Goal: Task Accomplishment & Management: Manage account settings

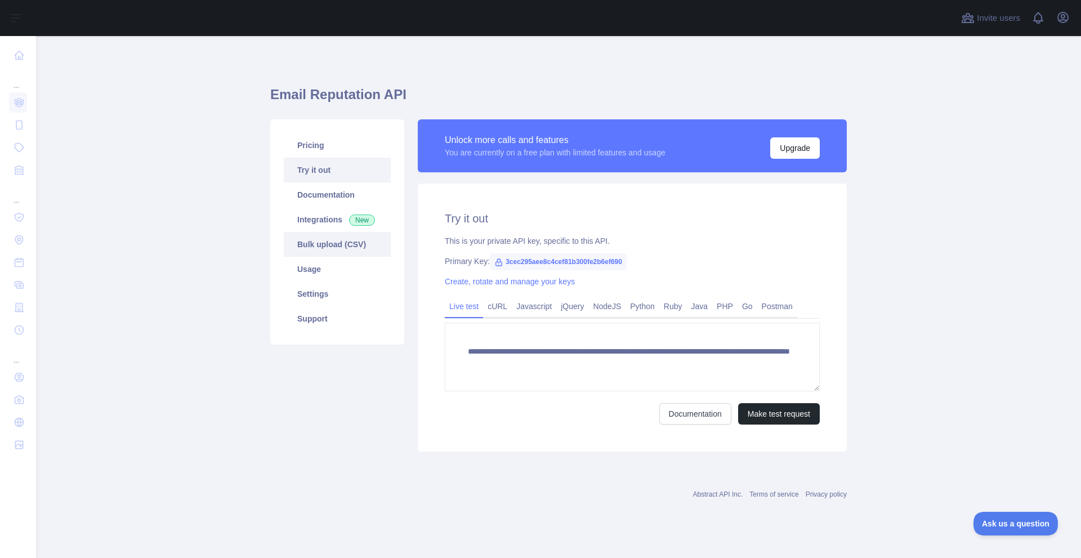
click at [321, 249] on link "Bulk upload (CSV)" at bounding box center [337, 244] width 107 height 25
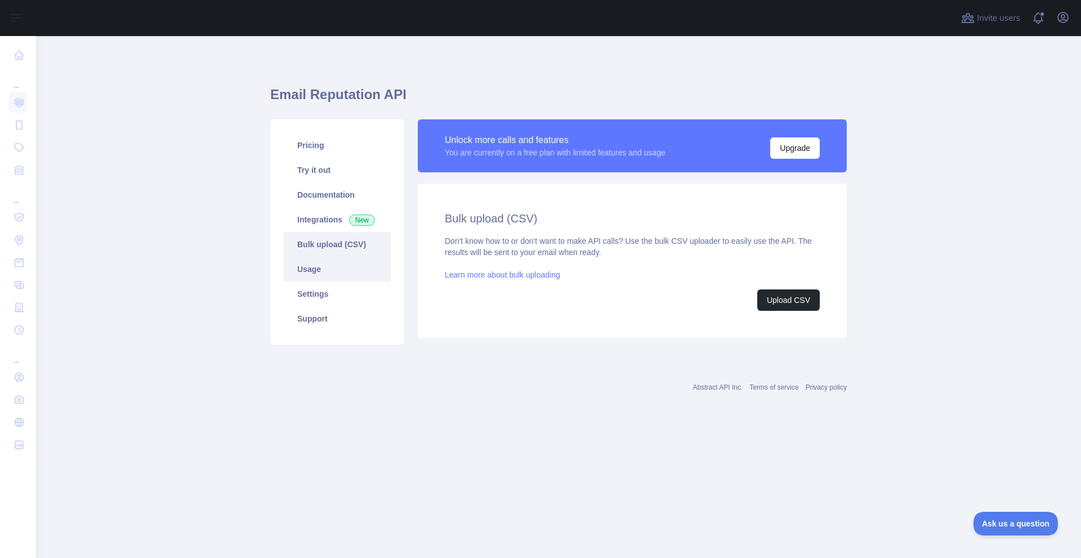
click at [308, 270] on link "Usage" at bounding box center [337, 269] width 107 height 25
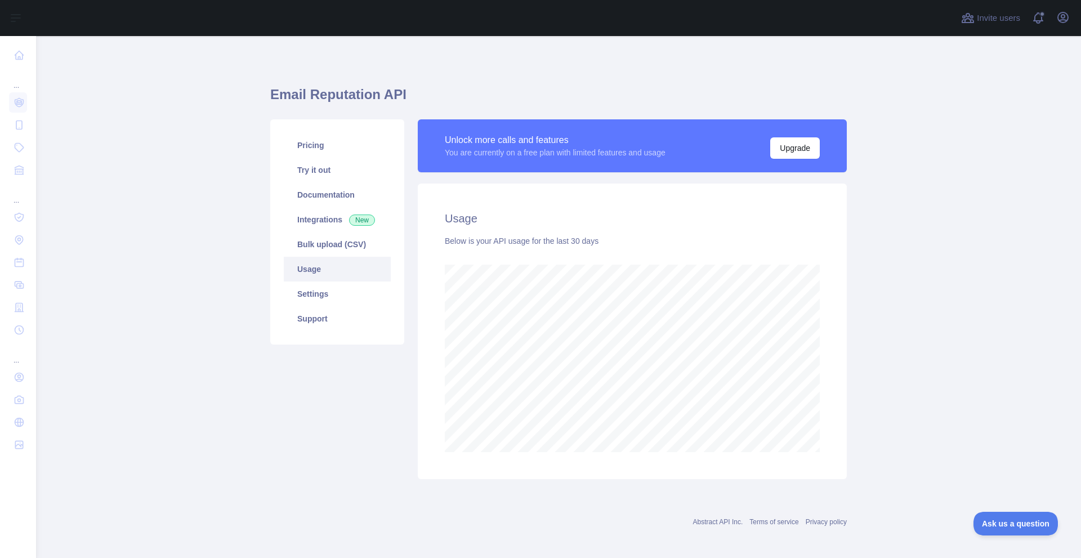
scroll to position [522, 1036]
click at [818, 423] on div "Usage Below is your API usage for the last 30 days" at bounding box center [632, 330] width 429 height 295
click at [316, 290] on link "Settings" at bounding box center [337, 293] width 107 height 25
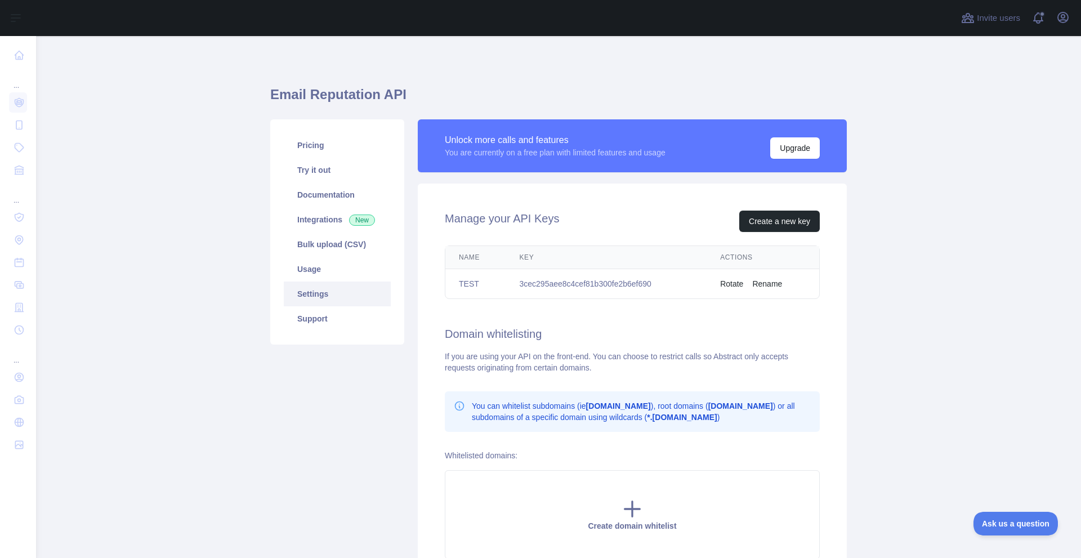
click at [536, 281] on td "3cec295aee8c4cef81b300fe2b6ef690" at bounding box center [605, 284] width 201 height 30
click at [774, 277] on td "Rotate Rename" at bounding box center [762, 284] width 113 height 30
click at [767, 286] on button "Rename" at bounding box center [767, 283] width 30 height 11
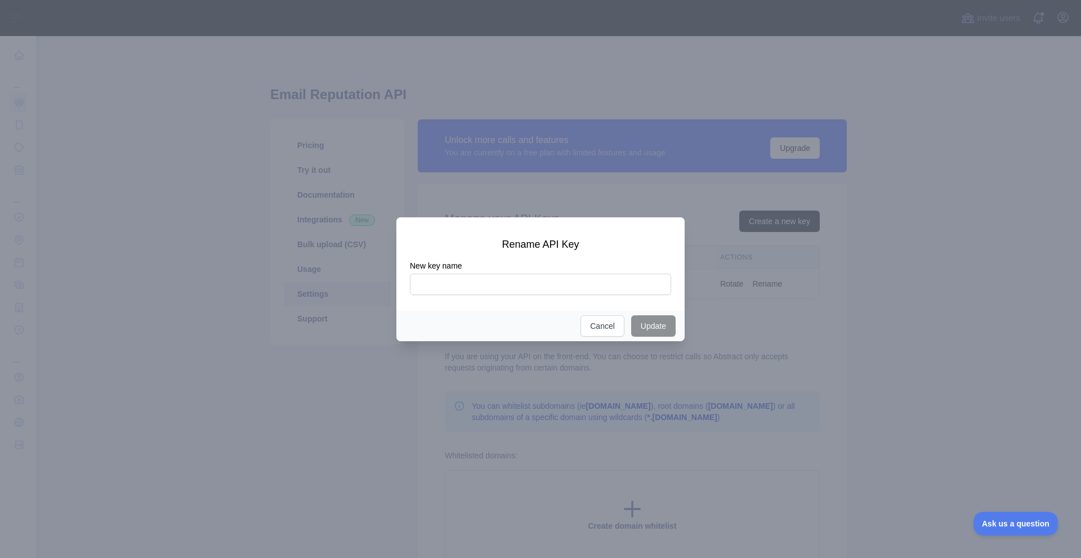
click at [466, 290] on input "New key name" at bounding box center [540, 284] width 261 height 21
type input "**********"
click at [658, 327] on button "Update" at bounding box center [653, 325] width 44 height 21
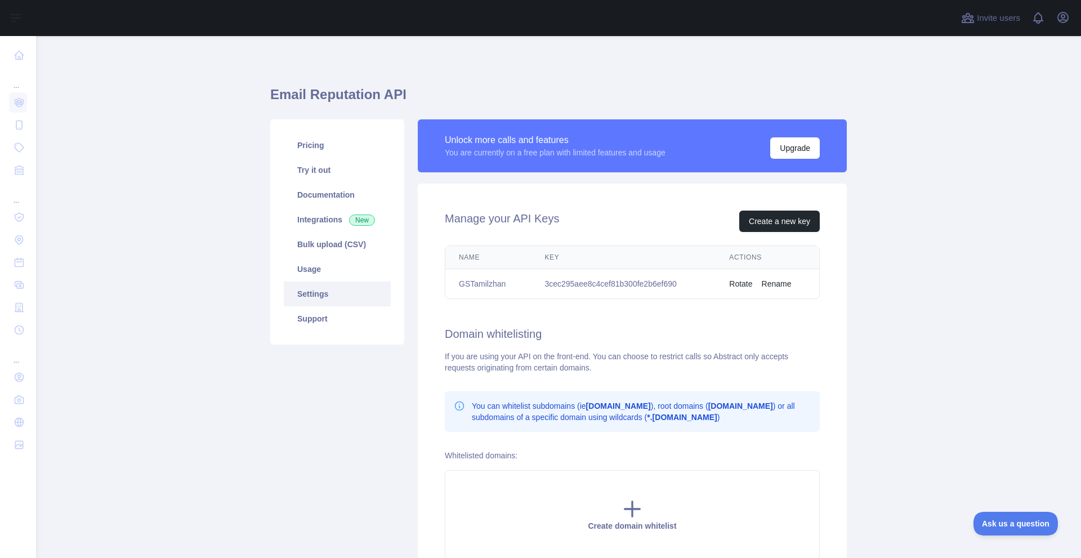
click at [463, 285] on td "GSTamilzhan" at bounding box center [488, 284] width 86 height 30
click at [598, 343] on div "Manage your API Keys Create a new key Name Key Actions GSTamilzhan 3cec295aee8c…" at bounding box center [632, 384] width 429 height 402
click at [780, 220] on button "Create a new key" at bounding box center [779, 221] width 80 height 21
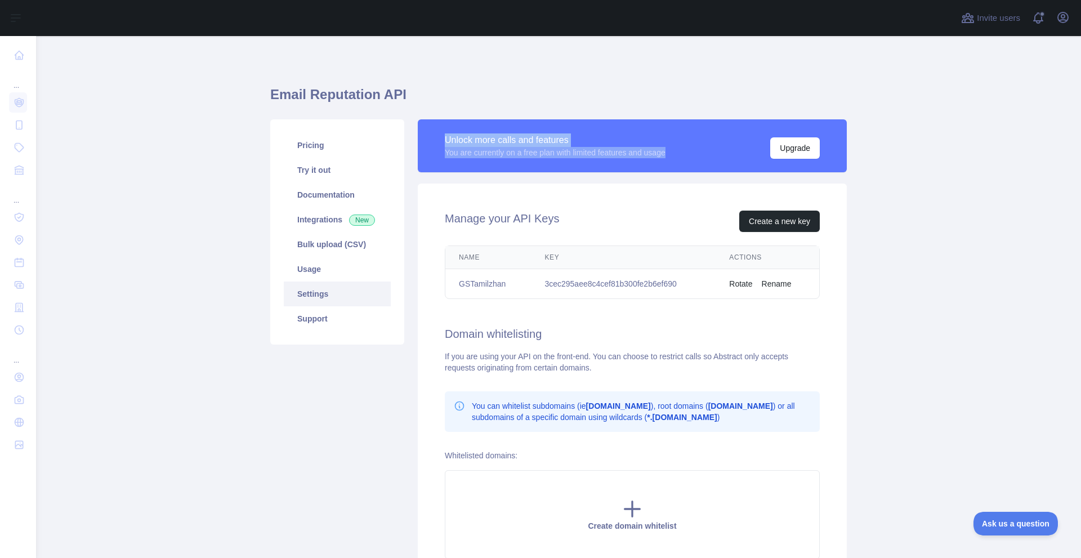
drag, startPoint x: 438, startPoint y: 140, endPoint x: 702, endPoint y: 160, distance: 264.7
click at [686, 160] on div "Unlock more calls and features You are currently on a free plan with limited fe…" at bounding box center [632, 145] width 429 height 53
click at [702, 160] on div "Unlock more calls and features You are currently on a free plan with limited fe…" at bounding box center [632, 145] width 429 height 53
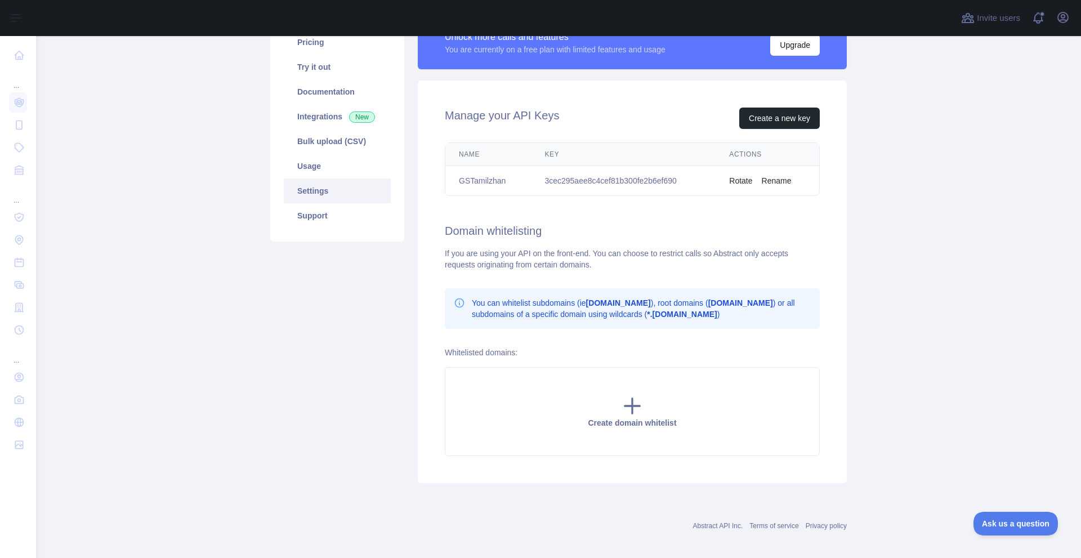
scroll to position [111, 0]
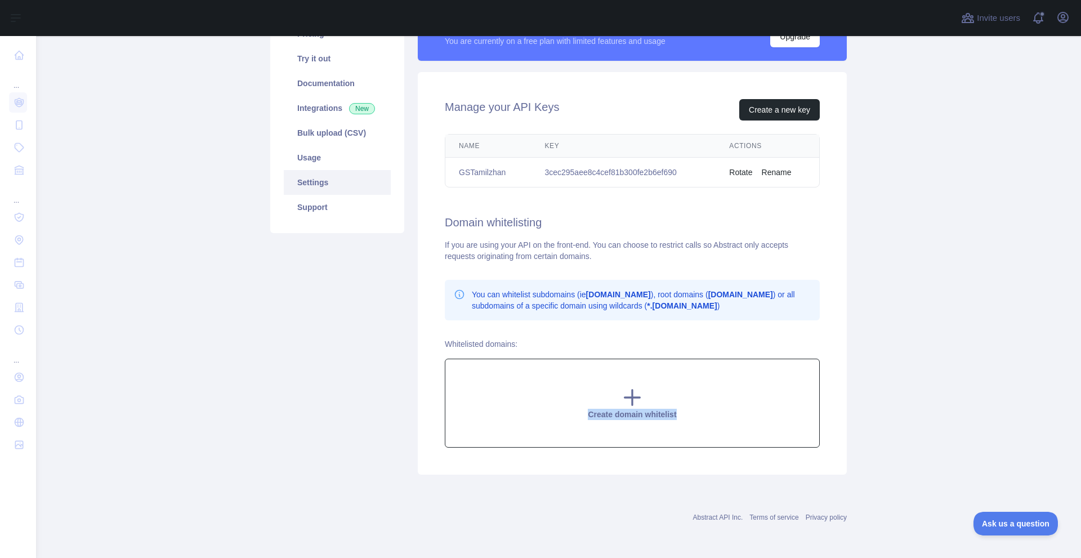
drag, startPoint x: 575, startPoint y: 422, endPoint x: 707, endPoint y: 417, distance: 131.8
click at [707, 417] on div "Create domain whitelist" at bounding box center [632, 403] width 375 height 89
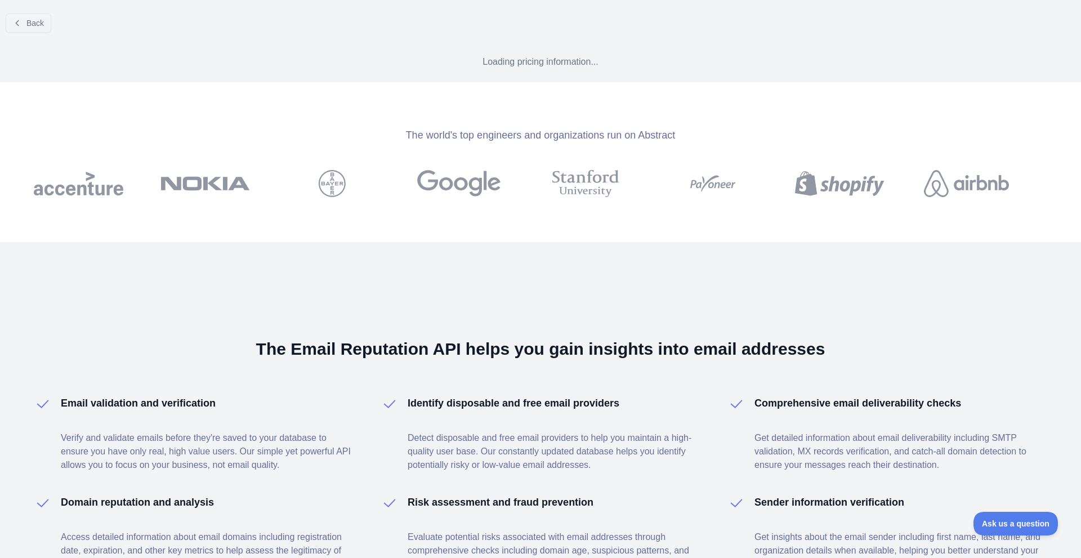
click at [644, 420] on div "Identify disposable and free email providers Detect disposable and free email p…" at bounding box center [554, 433] width 293 height 77
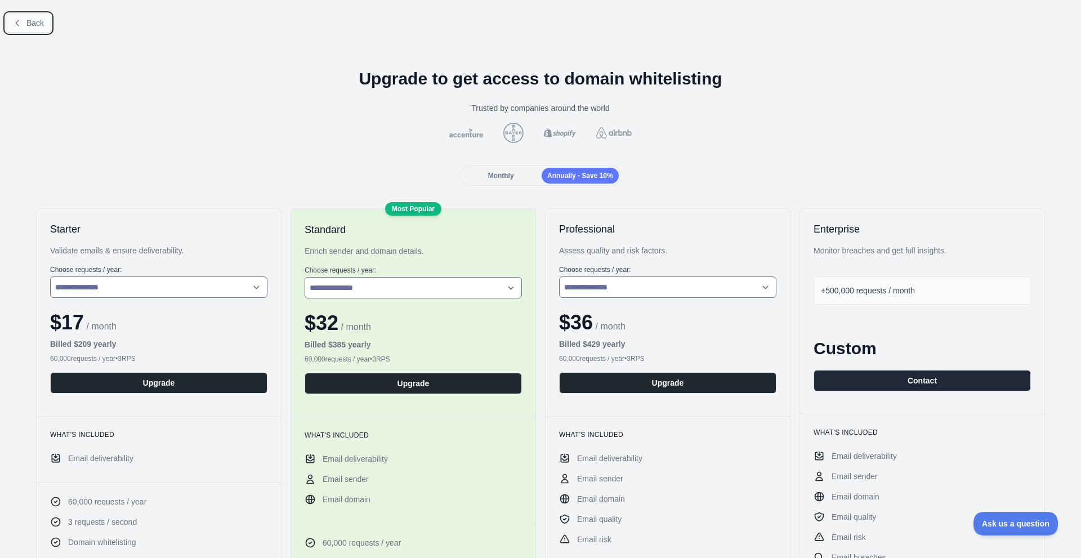
click at [13, 17] on button "Back" at bounding box center [29, 23] width 46 height 19
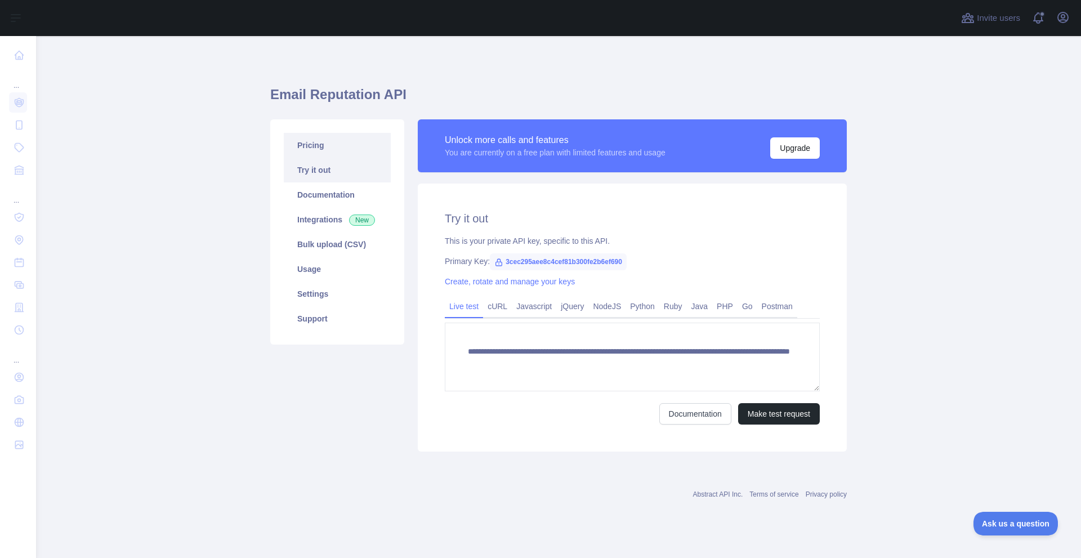
click at [311, 154] on link "Pricing" at bounding box center [337, 145] width 107 height 25
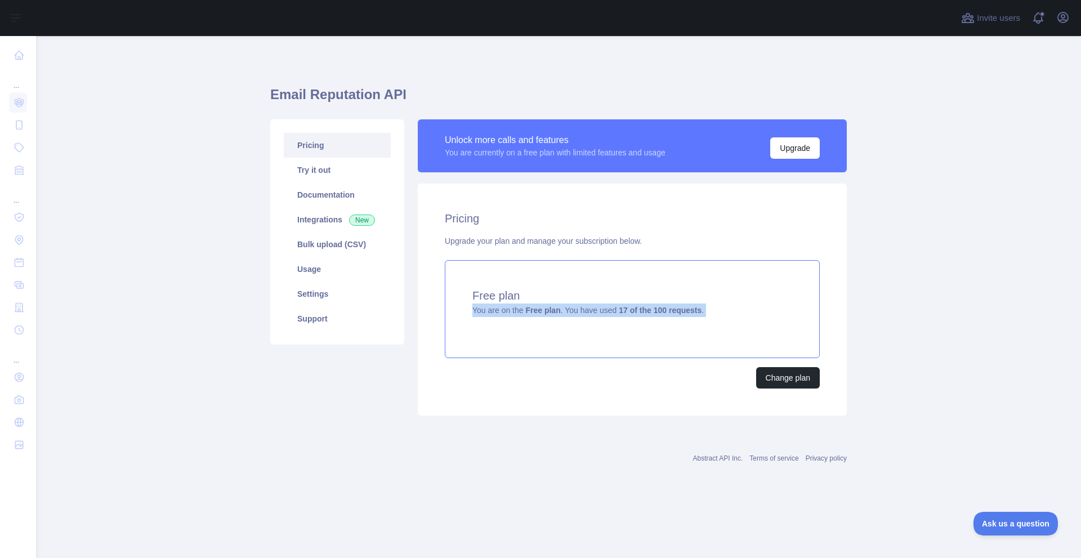
drag, startPoint x: 468, startPoint y: 315, endPoint x: 687, endPoint y: 321, distance: 219.6
click at [687, 321] on div "Free plan You are on the Free plan . You have used 17 of the 100 requests ." at bounding box center [632, 309] width 375 height 98
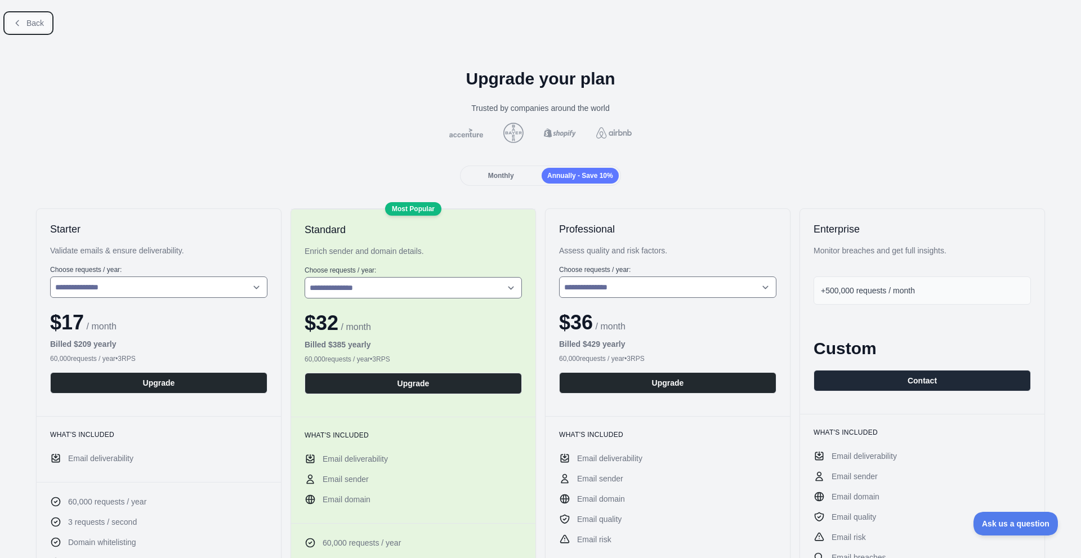
click at [15, 29] on button "Back" at bounding box center [29, 23] width 46 height 19
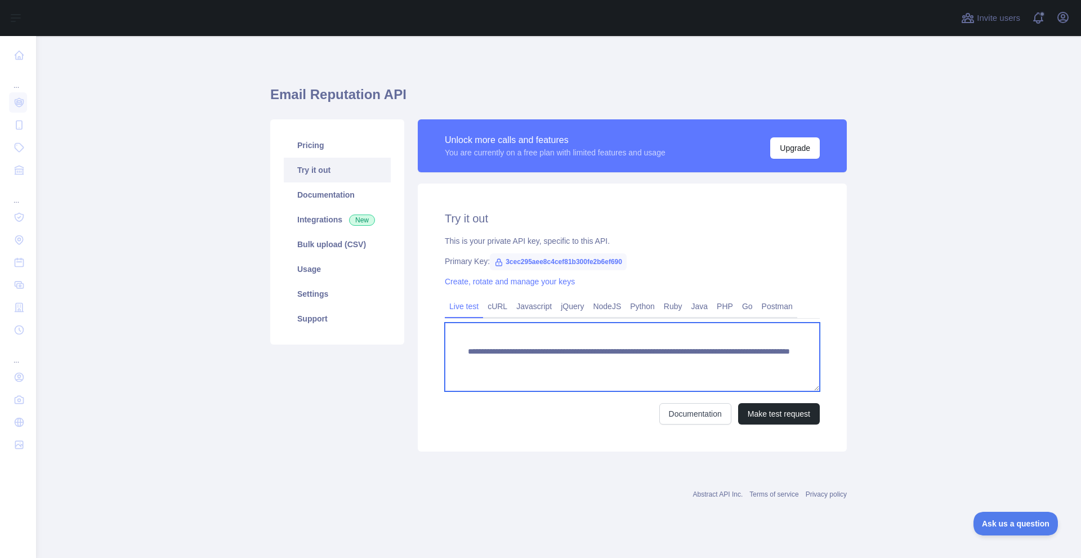
click at [549, 362] on textarea "**********" at bounding box center [632, 357] width 375 height 69
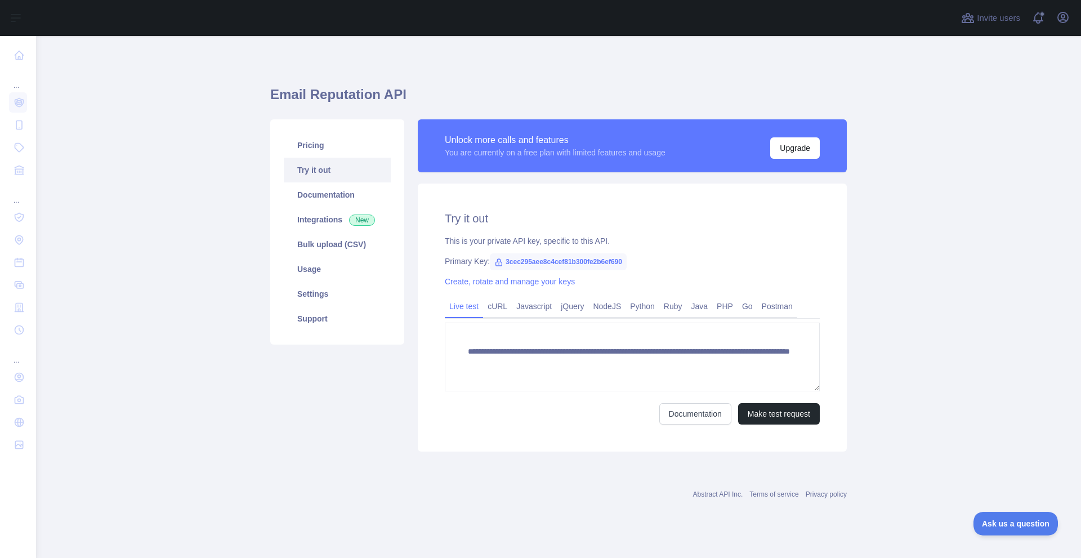
click at [444, 277] on div "**********" at bounding box center [632, 317] width 429 height 268
click at [469, 283] on link "Create, rotate and manage your keys" at bounding box center [510, 281] width 130 height 9
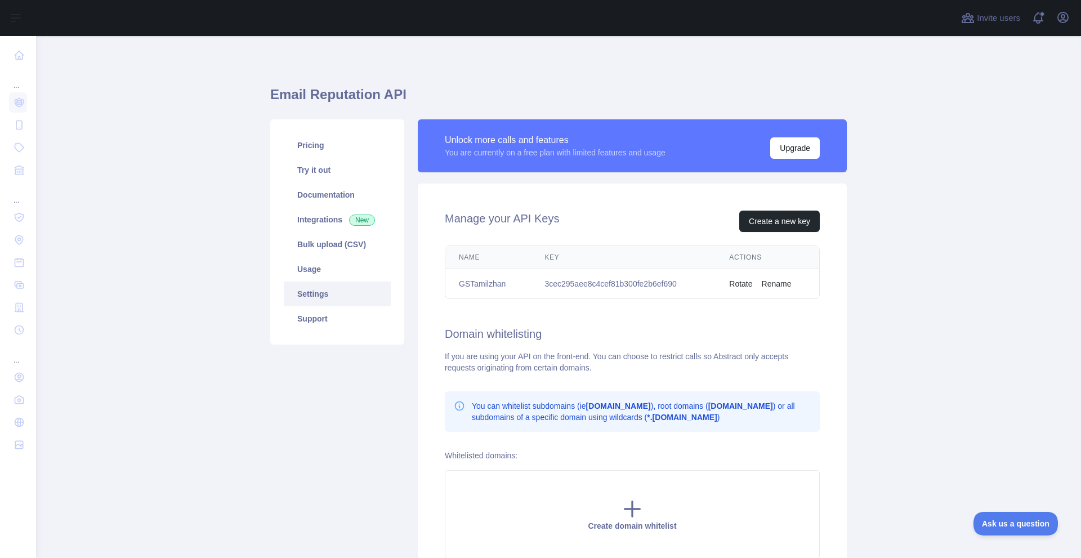
click at [741, 283] on button "Rotate" at bounding box center [740, 283] width 23 height 11
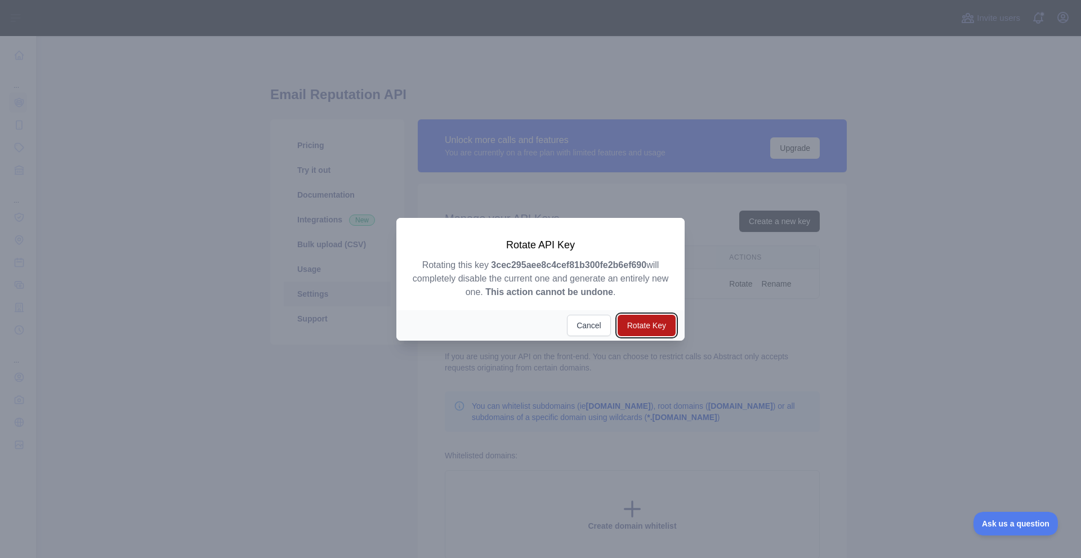
click at [642, 329] on button "Rotate Key" at bounding box center [646, 325] width 58 height 21
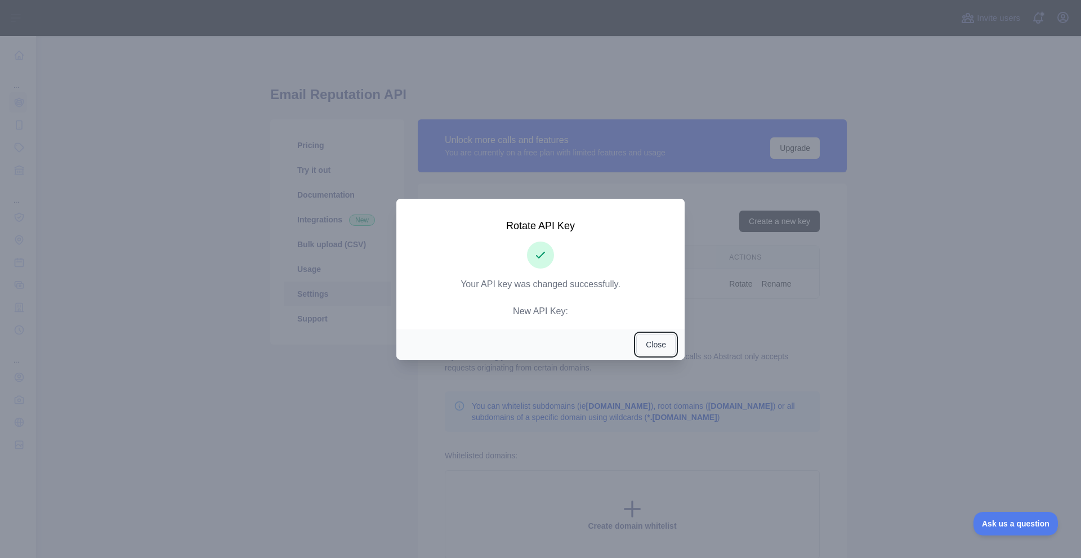
click at [644, 338] on button "Close" at bounding box center [655, 344] width 39 height 21
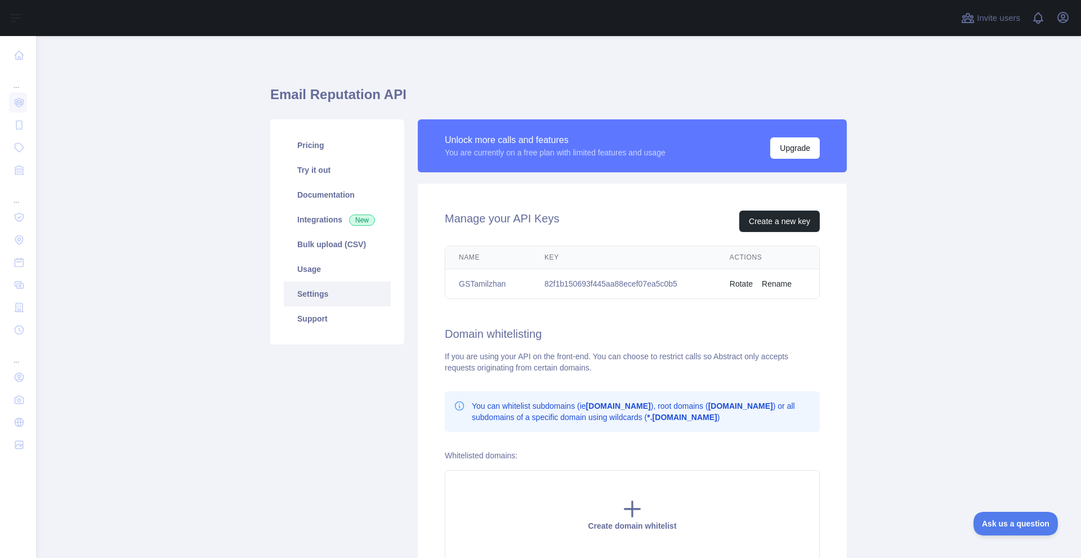
click at [737, 288] on button "Rotate" at bounding box center [740, 283] width 23 height 11
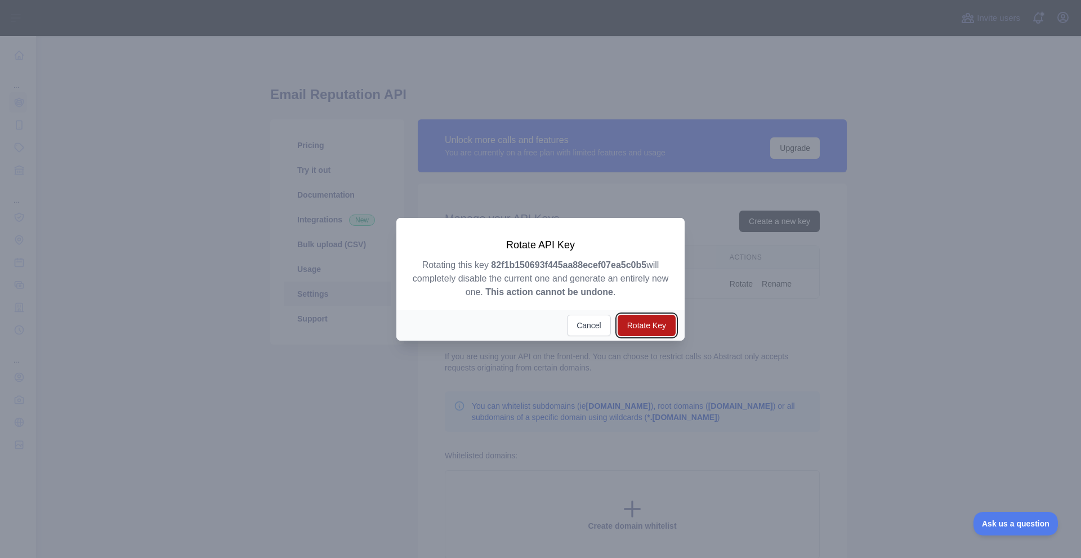
click at [639, 330] on button "Rotate Key" at bounding box center [646, 325] width 58 height 21
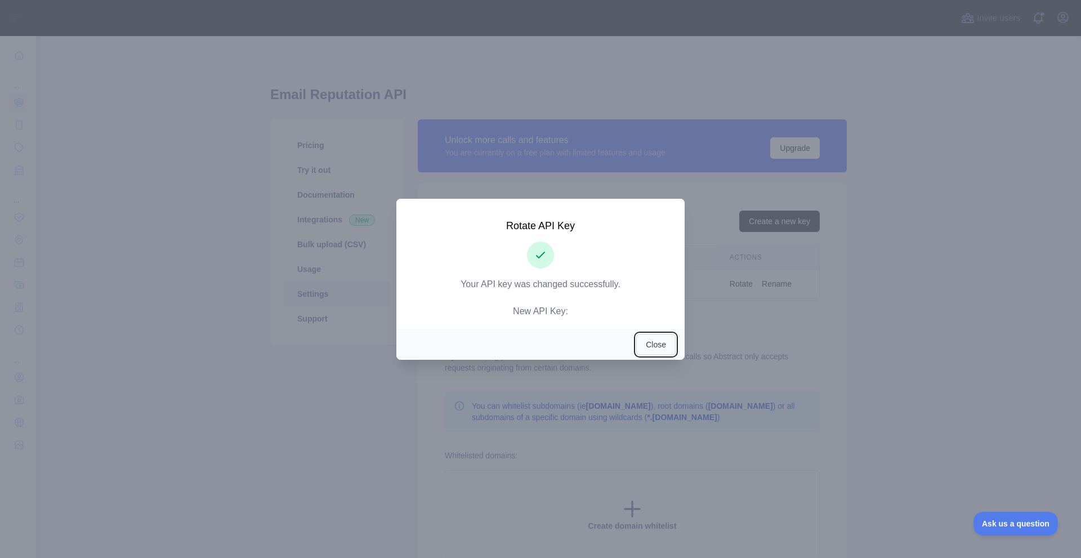
click at [647, 339] on button "Close" at bounding box center [655, 344] width 39 height 21
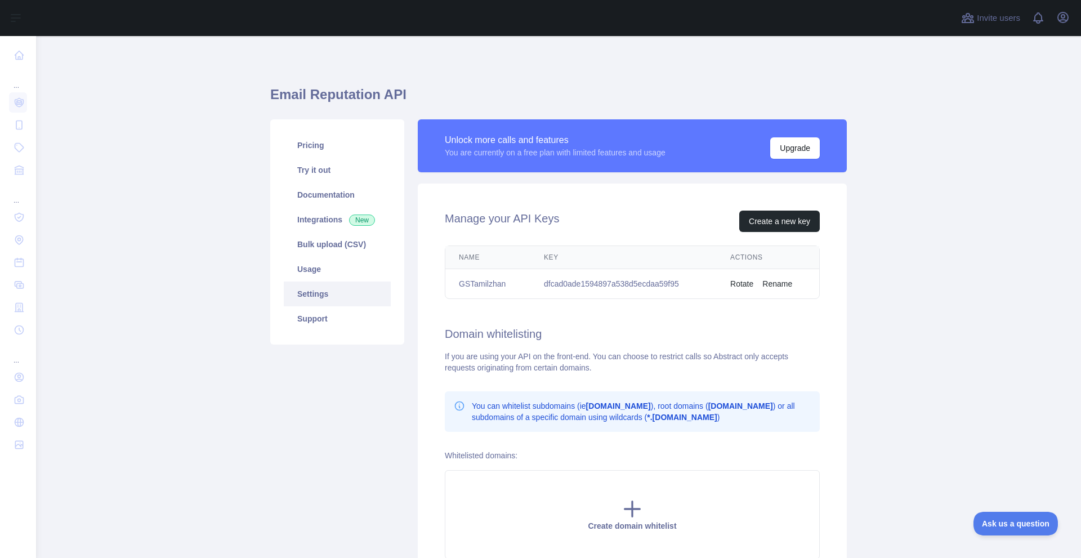
click at [741, 288] on button "Rotate" at bounding box center [741, 283] width 23 height 11
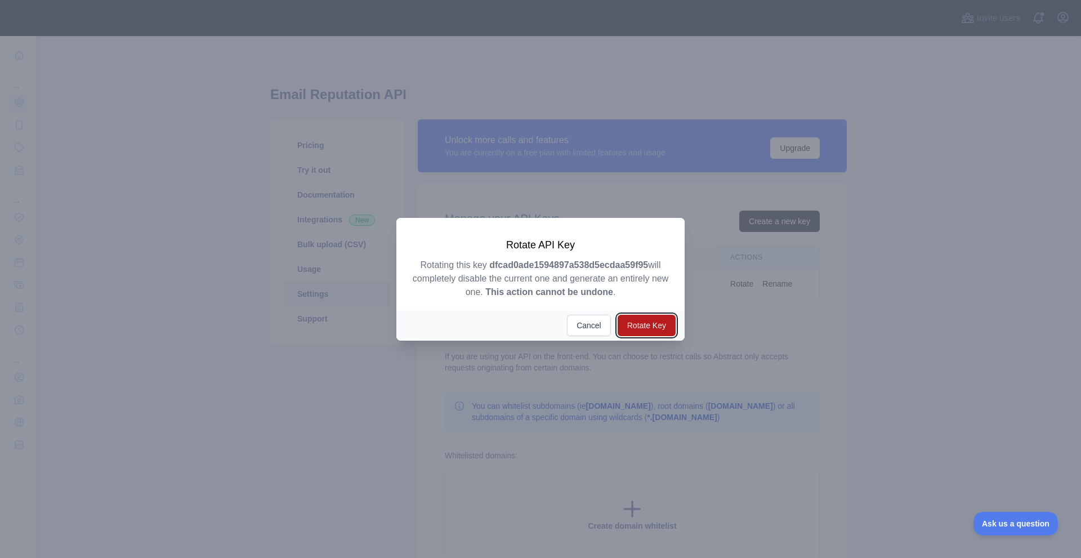
click at [654, 330] on button "Rotate Key" at bounding box center [646, 325] width 58 height 21
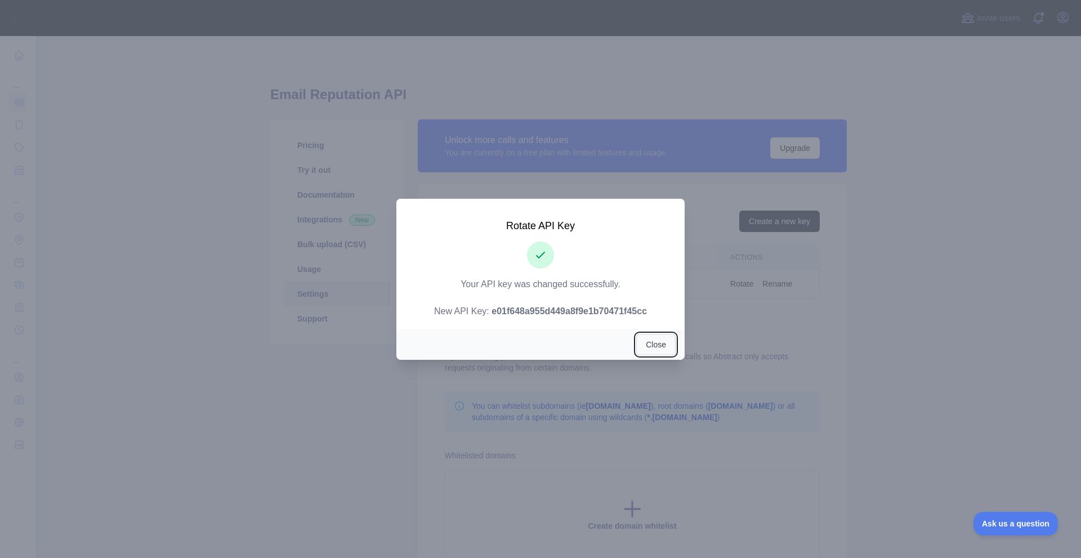
click at [648, 344] on button "Close" at bounding box center [655, 344] width 39 height 21
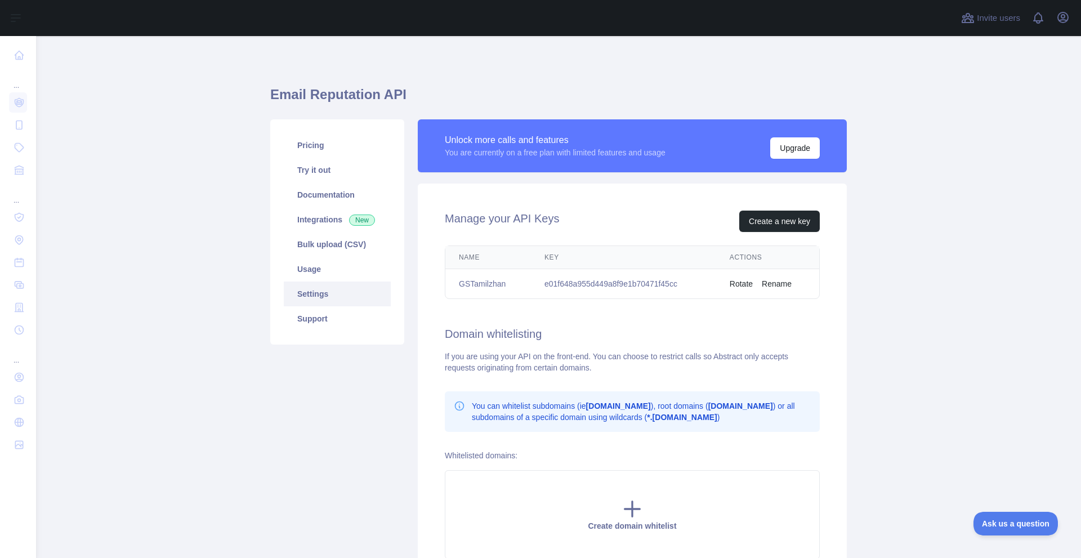
click at [733, 286] on button "Rotate" at bounding box center [740, 283] width 23 height 11
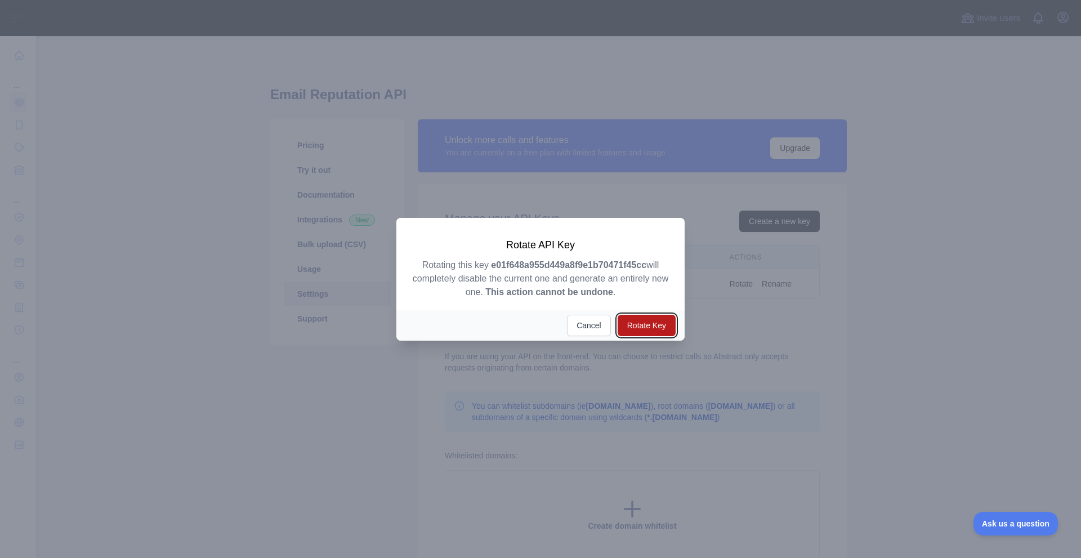
click at [659, 333] on button "Rotate Key" at bounding box center [646, 325] width 58 height 21
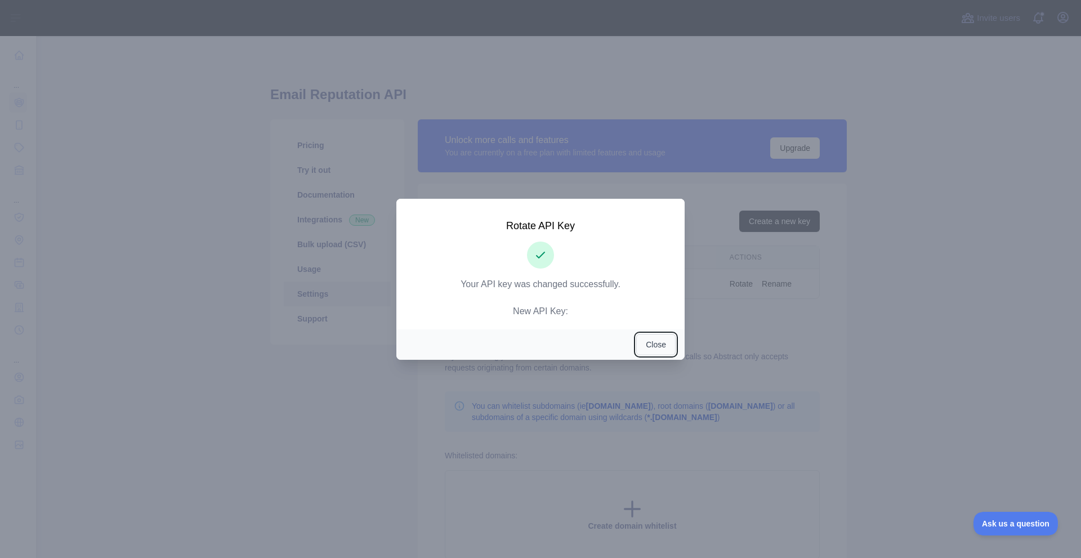
click at [647, 342] on button "Close" at bounding box center [655, 344] width 39 height 21
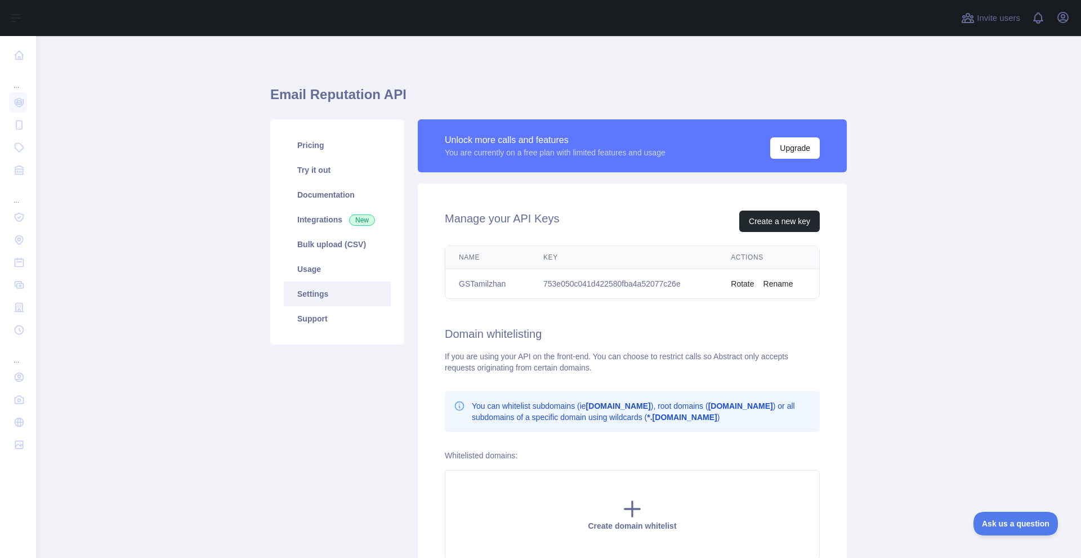
click at [547, 285] on td "753e050c041d422580fba4a52077c26e" at bounding box center [623, 284] width 187 height 30
click at [609, 294] on td "753e050c041d422580fba4a52077c26e" at bounding box center [623, 284] width 187 height 30
click at [321, 297] on link "Settings" at bounding box center [337, 293] width 107 height 25
click at [315, 164] on link "Try it out" at bounding box center [337, 170] width 107 height 25
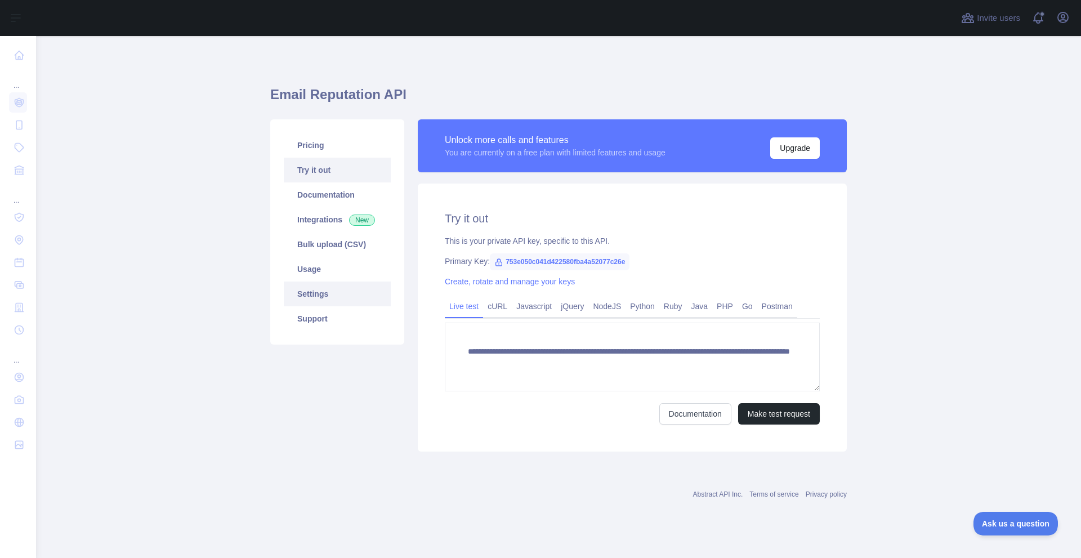
click at [320, 291] on link "Settings" at bounding box center [337, 293] width 107 height 25
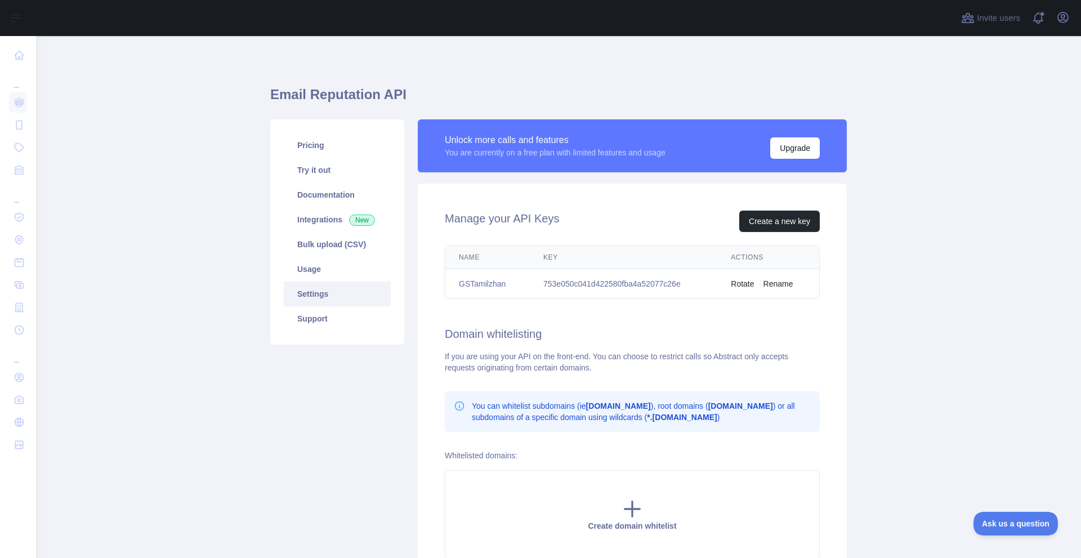
click at [741, 284] on button "Rotate" at bounding box center [742, 283] width 23 height 11
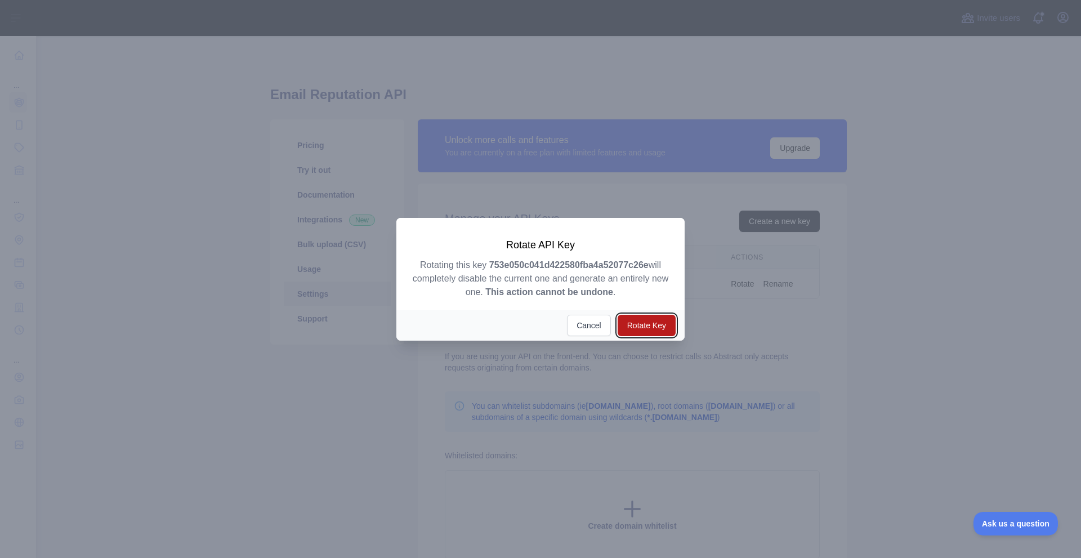
click at [643, 328] on button "Rotate Key" at bounding box center [646, 325] width 58 height 21
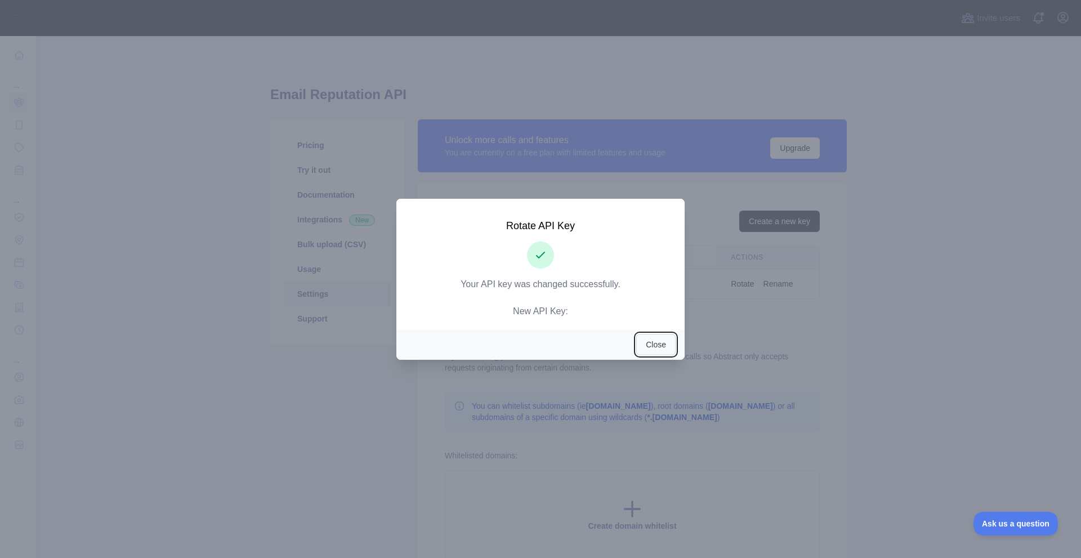
click at [656, 349] on button "Close" at bounding box center [655, 344] width 39 height 21
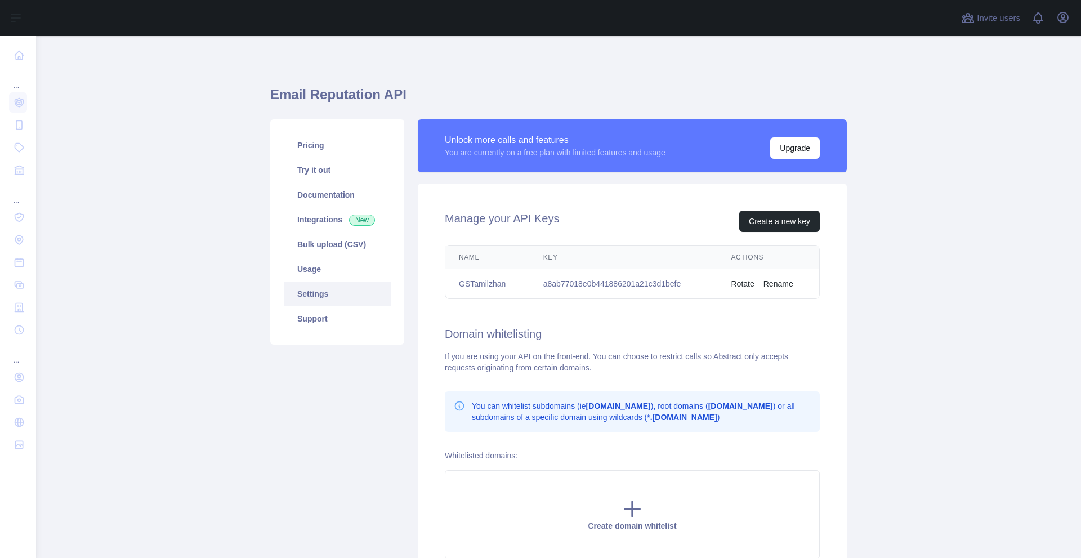
click at [482, 283] on td "GSTamilzhan" at bounding box center [487, 284] width 84 height 30
click at [763, 282] on button "Rename" at bounding box center [778, 283] width 30 height 11
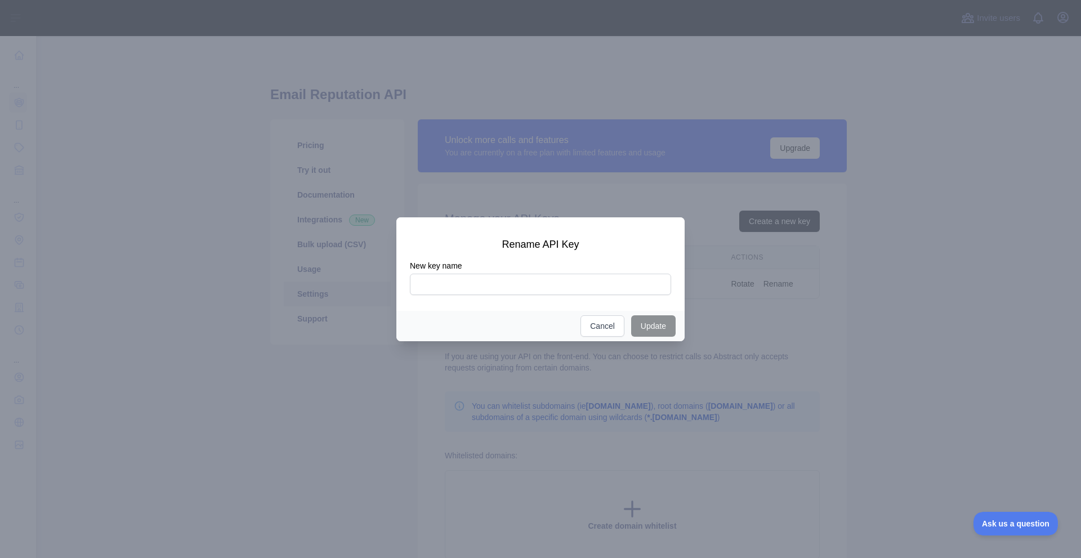
click at [513, 284] on input "New key name" at bounding box center [540, 284] width 261 height 21
drag, startPoint x: 454, startPoint y: 286, endPoint x: 402, endPoint y: 290, distance: 51.9
click at [402, 290] on div "Rename API Key New key name ****" at bounding box center [540, 260] width 288 height 87
type input "***"
click at [473, 287] on input "***" at bounding box center [540, 284] width 261 height 21
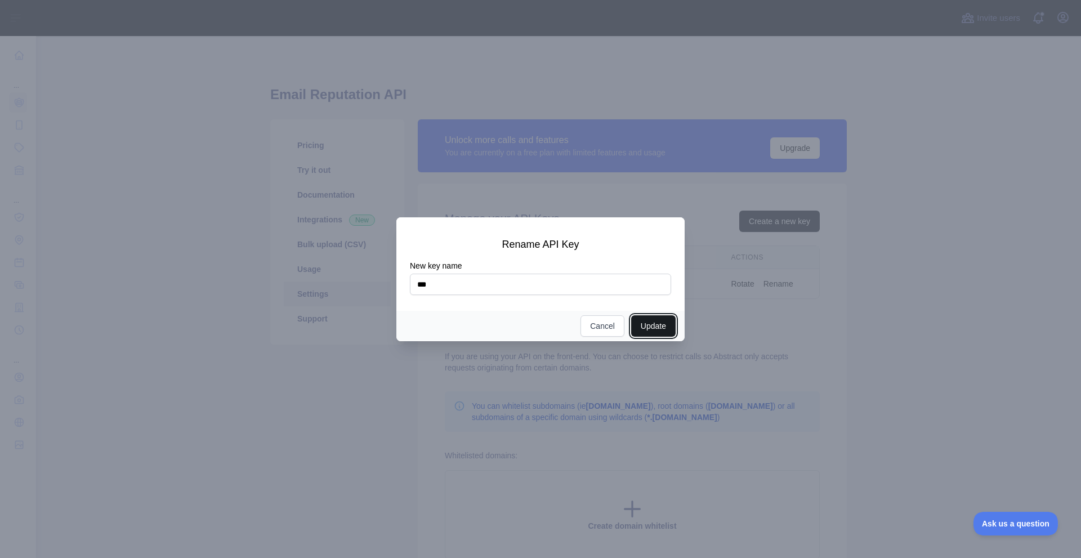
click at [664, 325] on button "Update" at bounding box center [653, 325] width 44 height 21
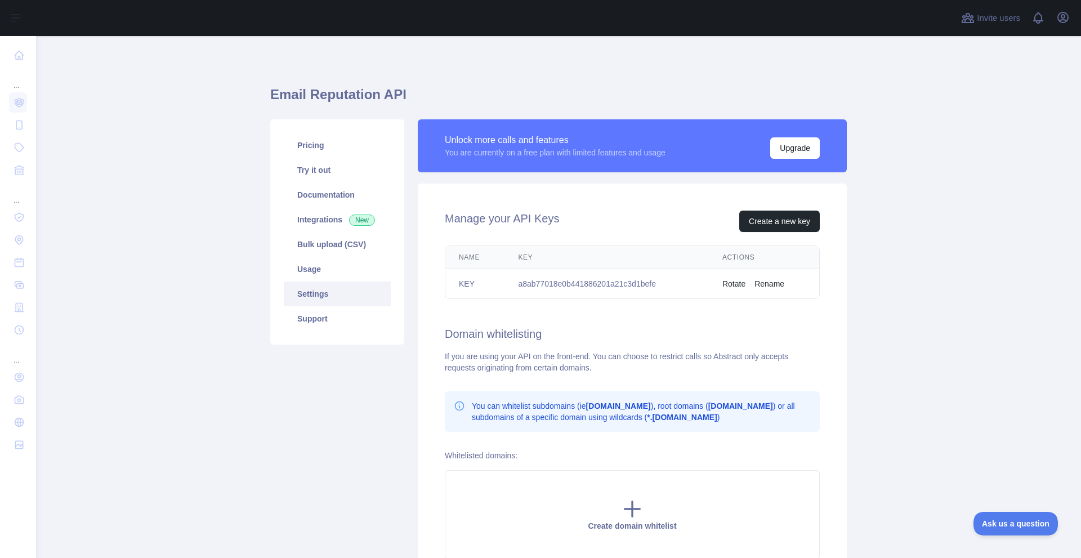
scroll to position [111, 0]
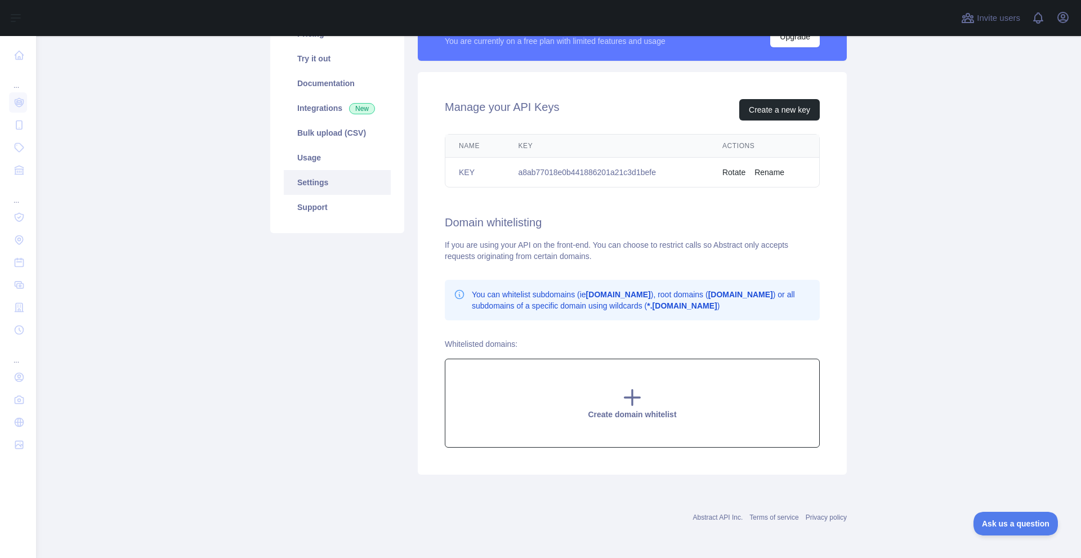
click at [650, 386] on div "Create domain whitelist" at bounding box center [632, 403] width 375 height 89
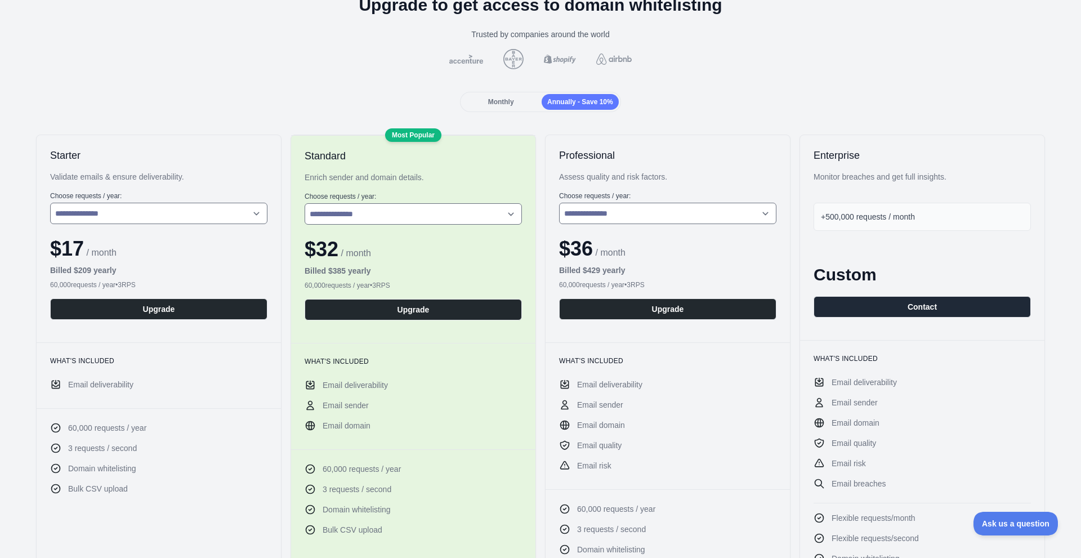
scroll to position [113, 0]
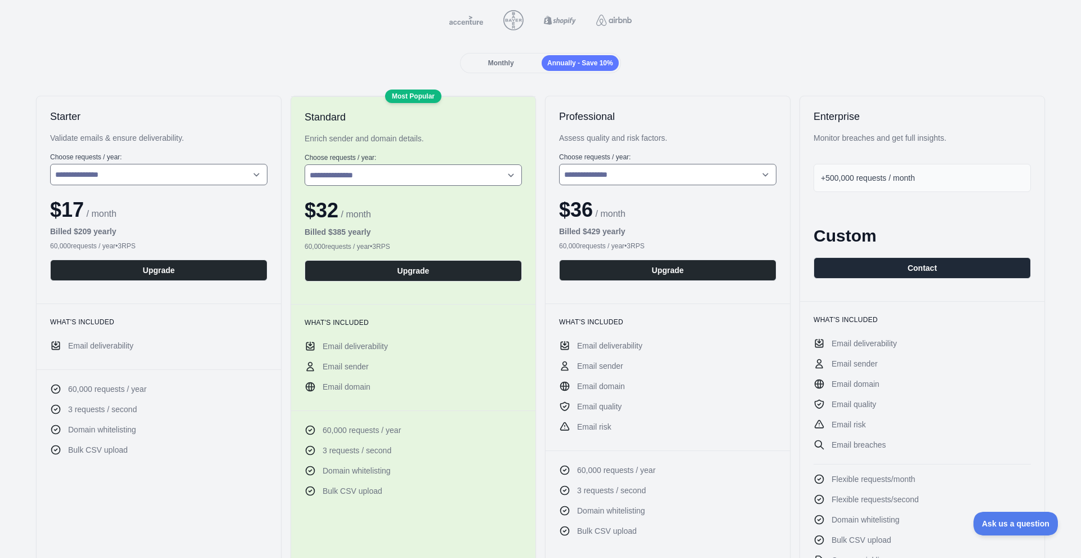
click at [354, 154] on label "Choose requests / year :" at bounding box center [413, 157] width 217 height 9
click at [356, 176] on select "**********" at bounding box center [413, 174] width 217 height 21
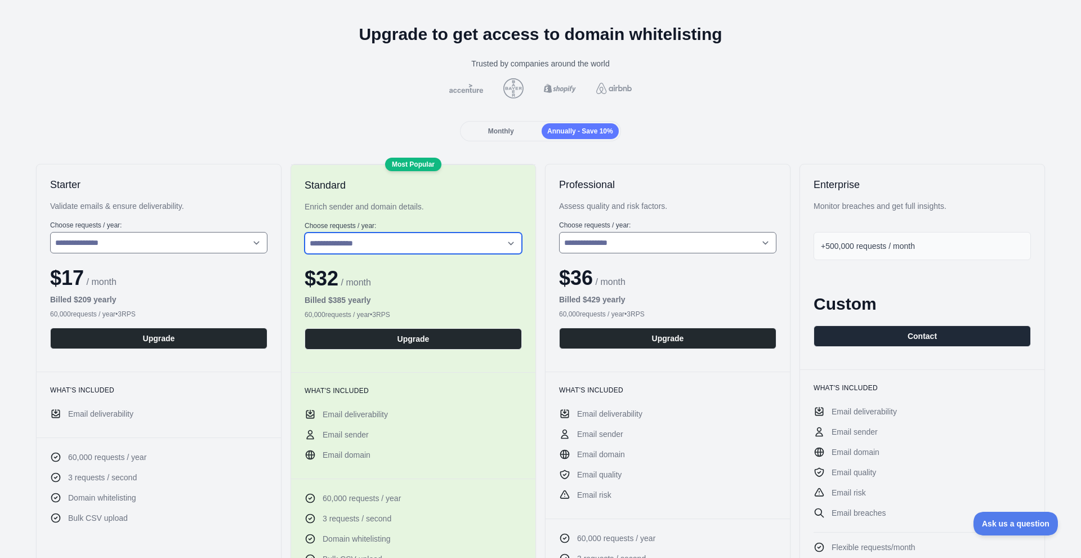
scroll to position [0, 0]
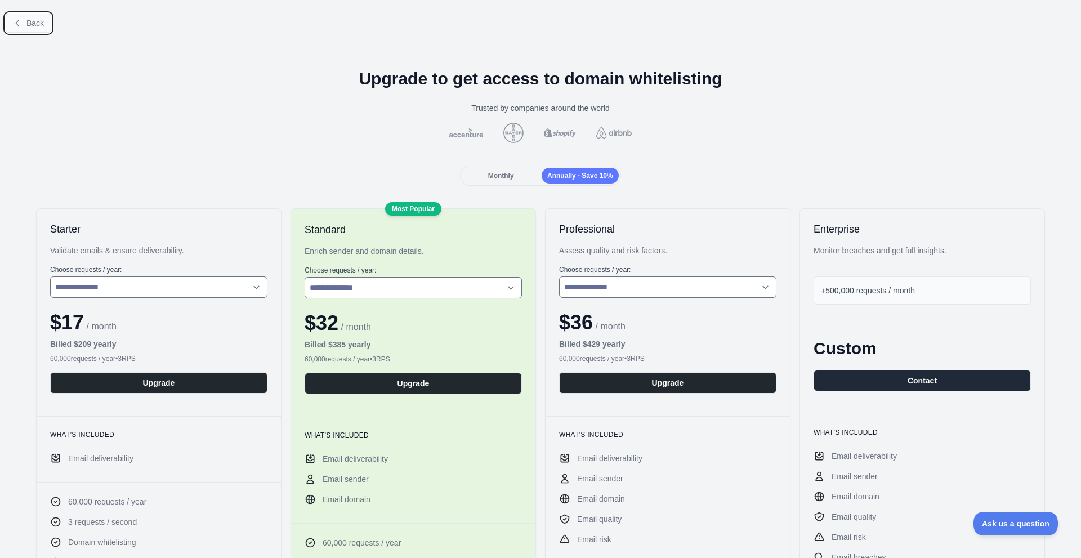
click at [44, 24] on button "Back" at bounding box center [29, 23] width 46 height 19
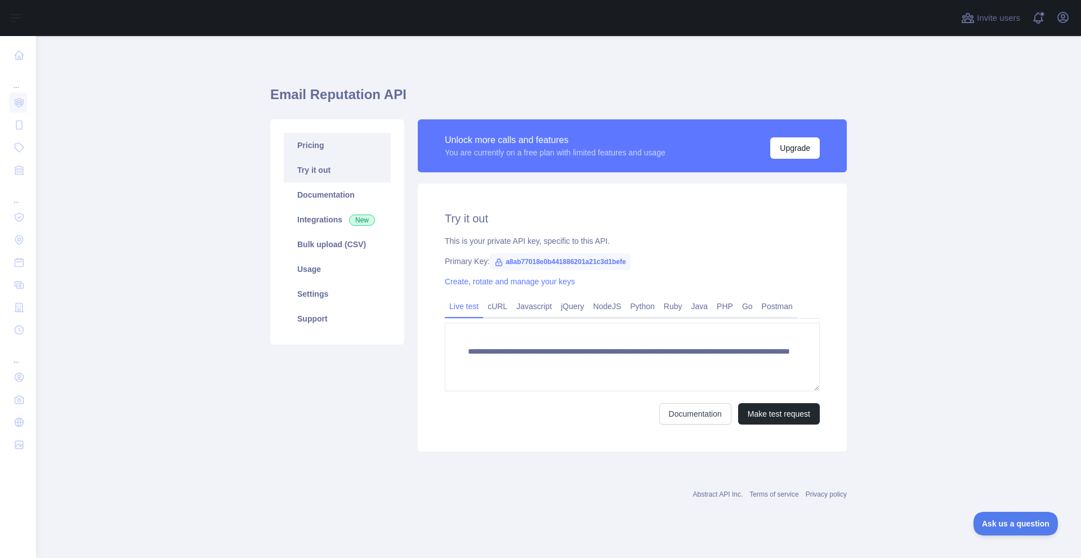
click at [310, 153] on link "Pricing" at bounding box center [337, 145] width 107 height 25
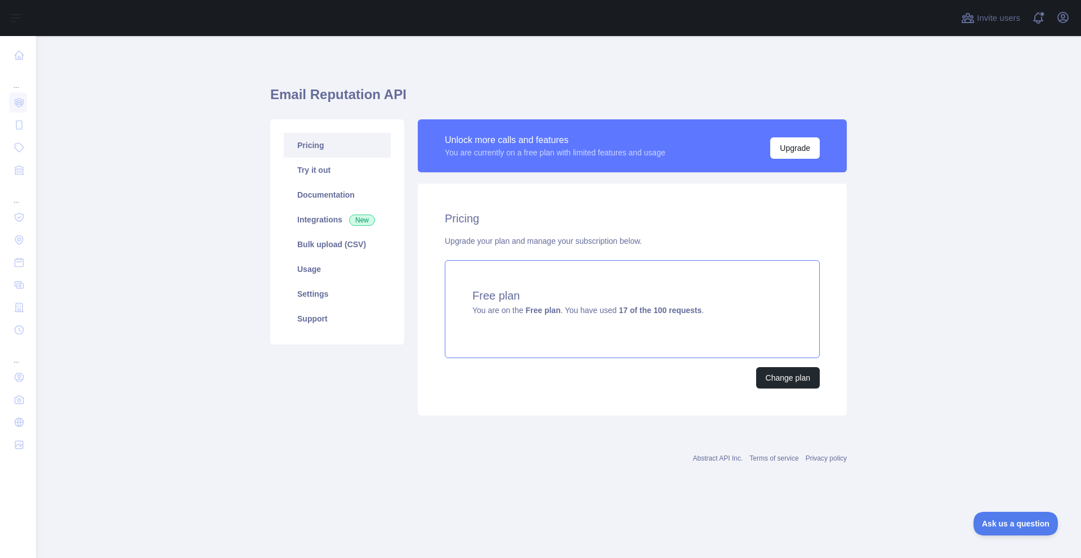
click at [565, 308] on span "You are on the Free plan . You have used 17 of the 100 requests ." at bounding box center [587, 310] width 231 height 9
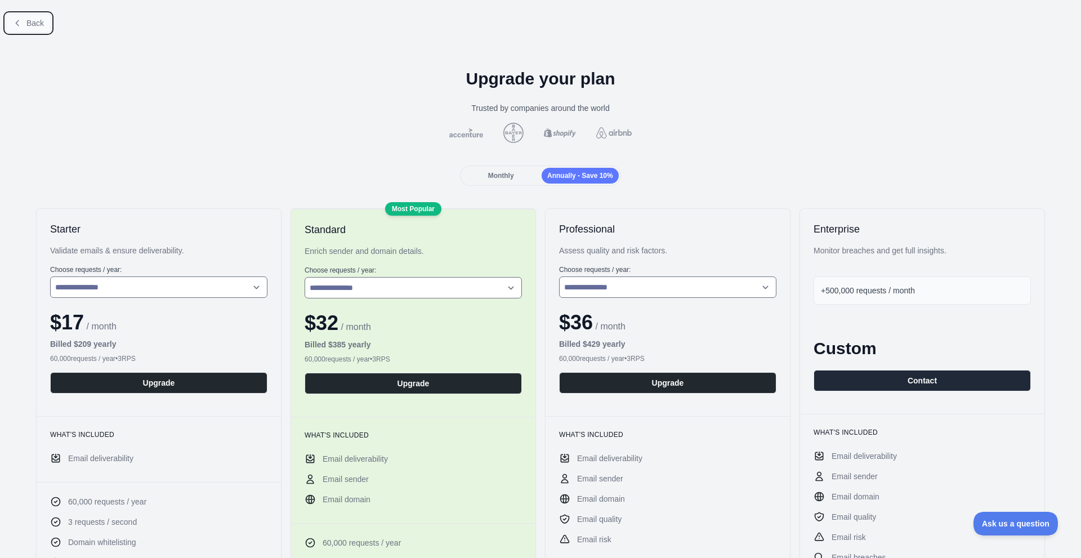
click at [28, 23] on span "Back" at bounding box center [34, 23] width 17 height 9
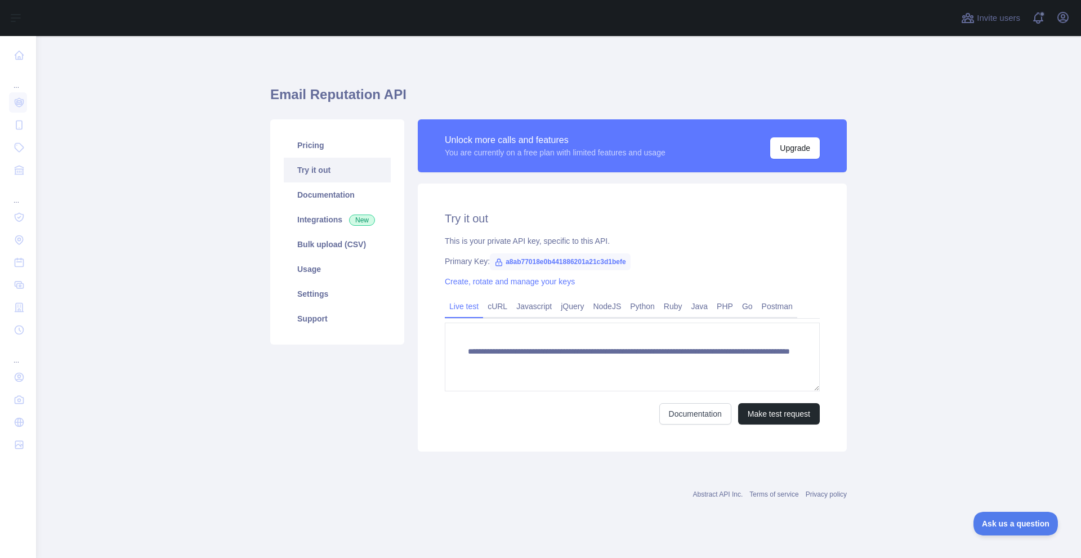
click at [523, 262] on span "a8ab77018e0b441886201a21c3d1befe" at bounding box center [560, 261] width 141 height 17
click at [523, 261] on span "a8ab77018e0b441886201a21c3d1befe" at bounding box center [560, 261] width 141 height 17
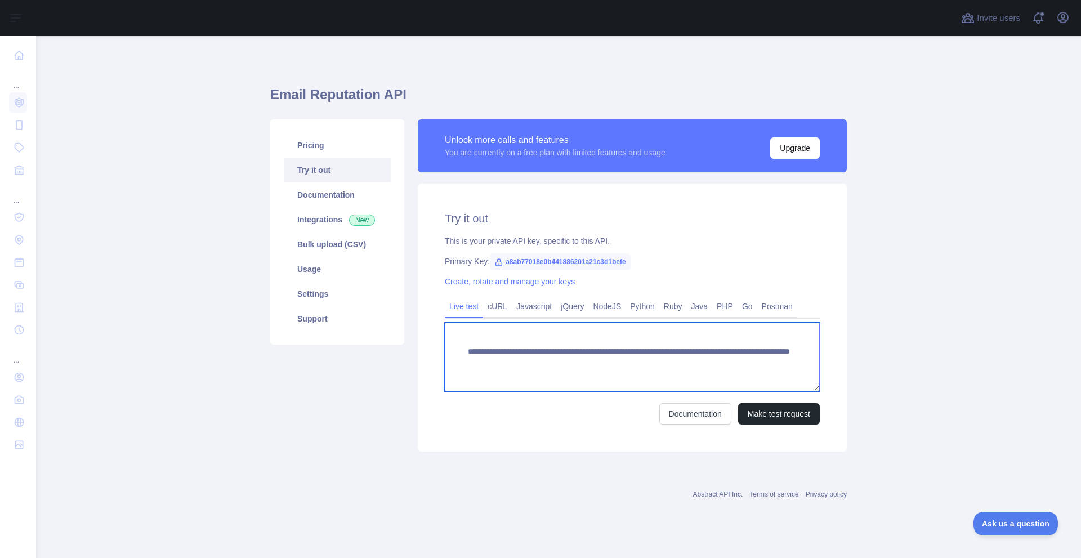
click at [551, 366] on textarea "**********" at bounding box center [632, 357] width 375 height 69
